Goal: Download file/media

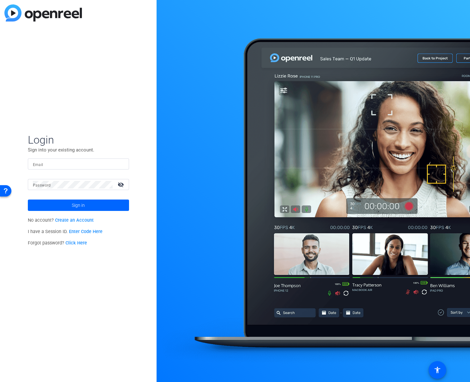
click at [52, 158] on form "Login Sign into your existing account. Email Password visibility_off Sign in" at bounding box center [78, 172] width 101 height 78
click at [52, 162] on input "Email" at bounding box center [78, 164] width 91 height 8
type input "[EMAIL_ADDRESS][DOMAIN_NAME]"
click at [28, 200] on button "Sign in" at bounding box center [78, 205] width 101 height 11
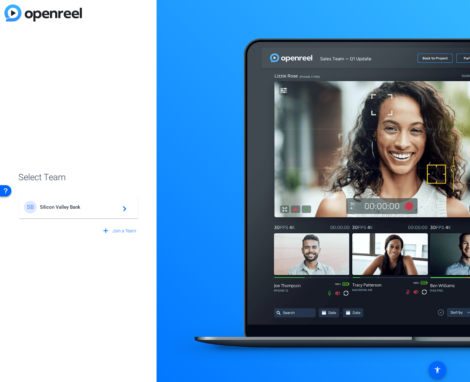
click at [103, 211] on div "SB Silicon Valley Bank navigate_next" at bounding box center [78, 207] width 109 height 13
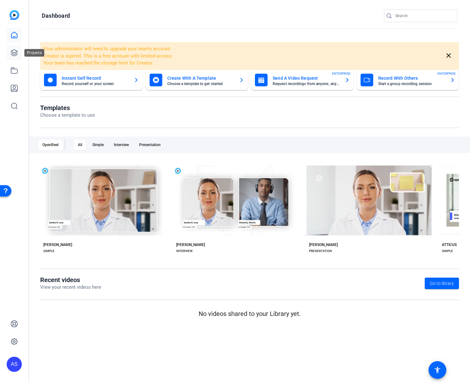
click at [13, 53] on icon at bounding box center [14, 53] width 6 height 6
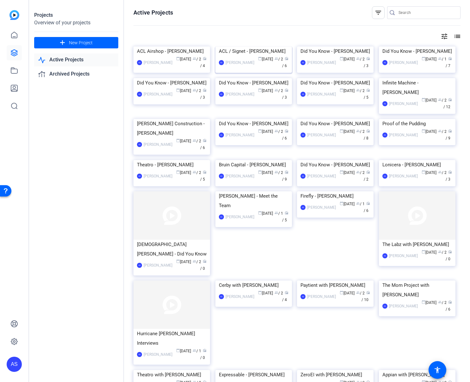
click at [238, 47] on img at bounding box center [253, 47] width 77 height 0
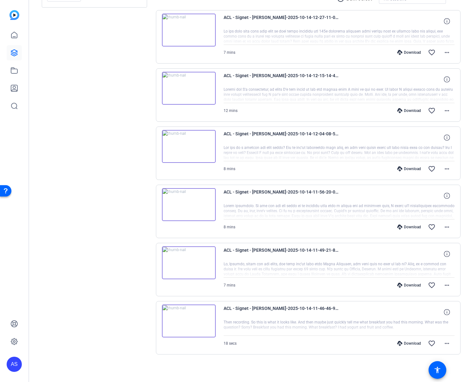
scroll to position [130, 0]
click at [406, 284] on div "Download" at bounding box center [409, 284] width 30 height 5
click at [407, 227] on div "Download" at bounding box center [409, 226] width 30 height 5
click at [408, 169] on div "Download" at bounding box center [409, 168] width 30 height 5
click at [400, 111] on div "Download" at bounding box center [409, 110] width 30 height 5
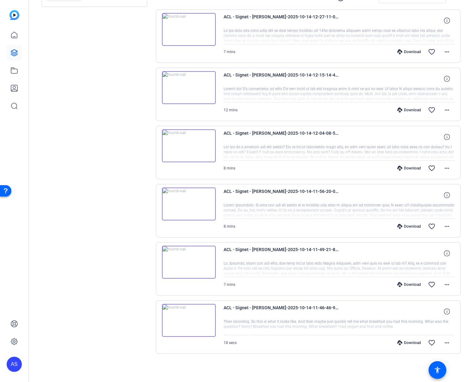
click at [126, 76] on div "Sessions Scripts Sessions more_horiz [PERSON_NAME] [DATE] 11:10 AM Enter Sessio…" at bounding box center [94, 145] width 105 height 458
click at [407, 51] on div "Download" at bounding box center [409, 51] width 30 height 5
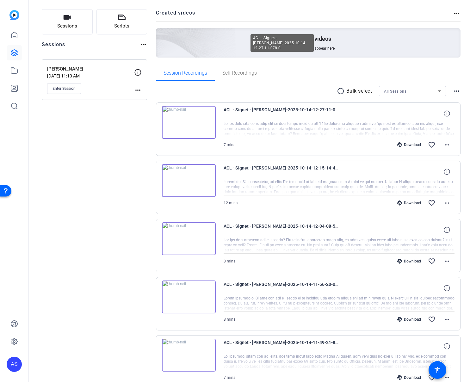
scroll to position [36, 0]
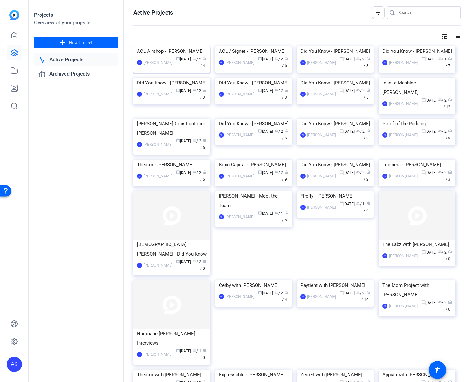
click at [159, 47] on img at bounding box center [172, 47] width 77 height 0
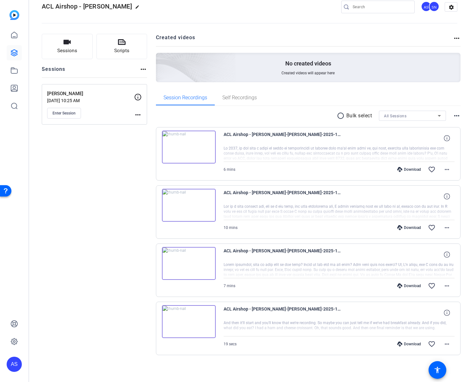
scroll to position [13, 0]
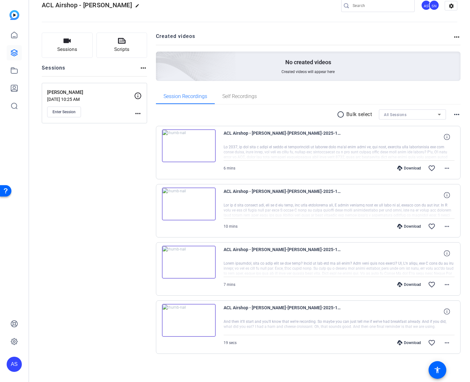
click at [404, 282] on div "Download" at bounding box center [409, 284] width 30 height 5
click at [402, 227] on div "Download" at bounding box center [409, 226] width 30 height 5
click at [401, 167] on div "Download" at bounding box center [409, 168] width 30 height 5
